Goal: Task Accomplishment & Management: Manage account settings

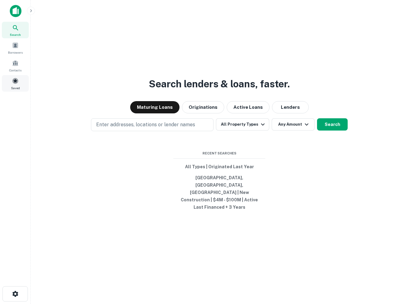
click at [17, 86] on span "Saved" at bounding box center [15, 87] width 9 height 5
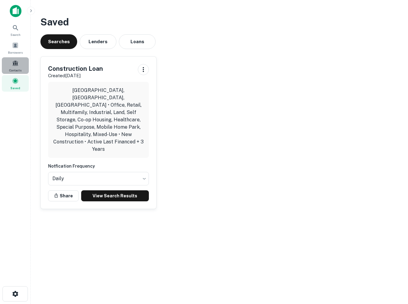
click at [9, 68] on span "Contacts" at bounding box center [15, 70] width 12 height 5
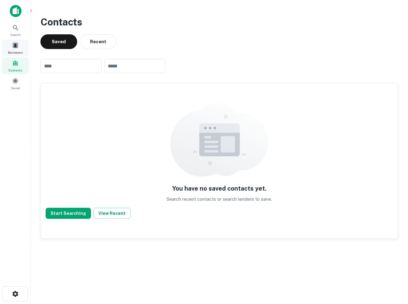
click at [17, 47] on span at bounding box center [15, 45] width 7 height 7
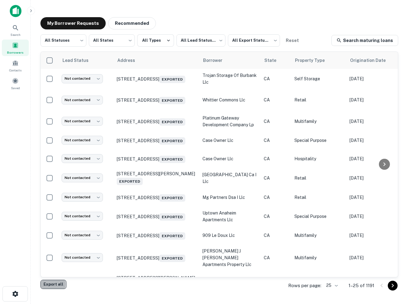
click at [47, 284] on button "Export all" at bounding box center [53, 284] width 26 height 9
